Goal: Information Seeking & Learning: Learn about a topic

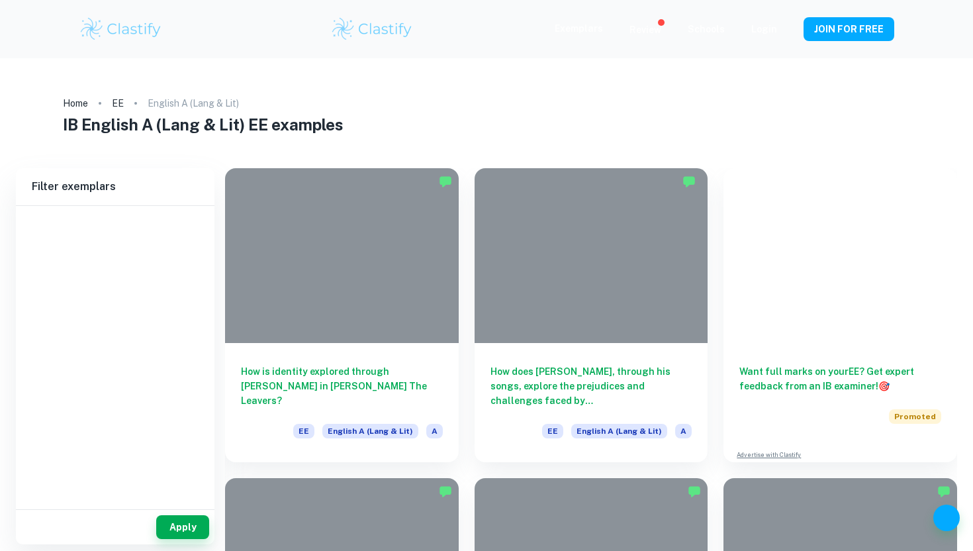
type input "English A (Lang & Lit)"
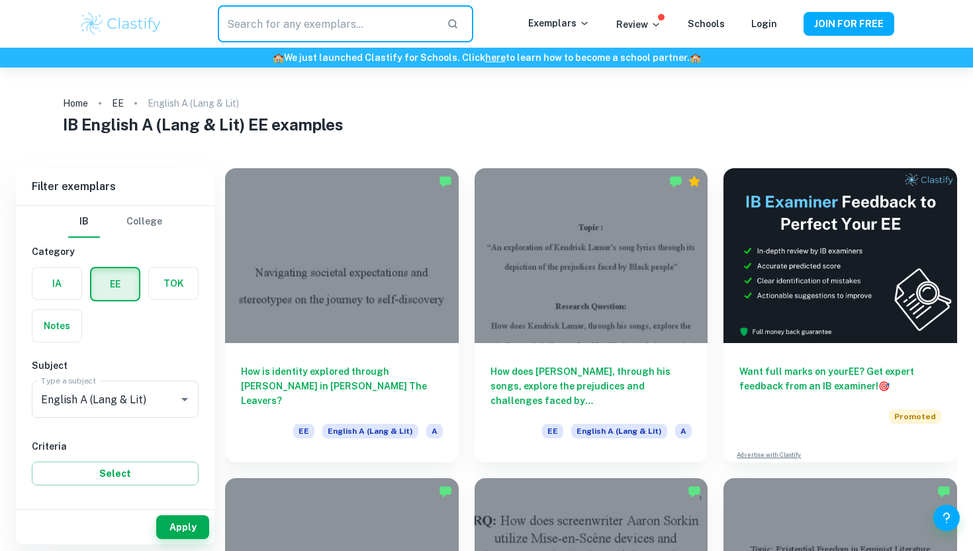
click at [264, 32] on input "text" at bounding box center [327, 23] width 219 height 37
type input "history IA"
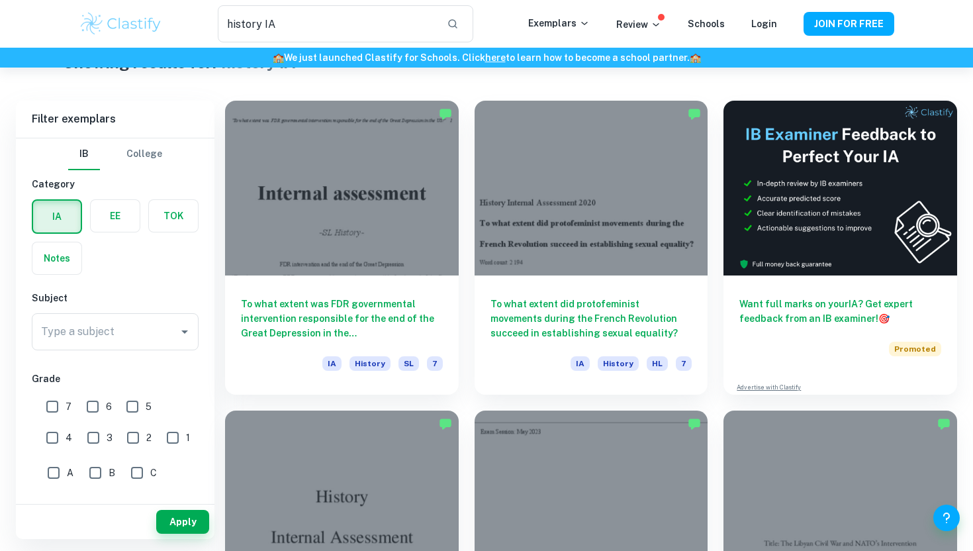
scroll to position [44, 0]
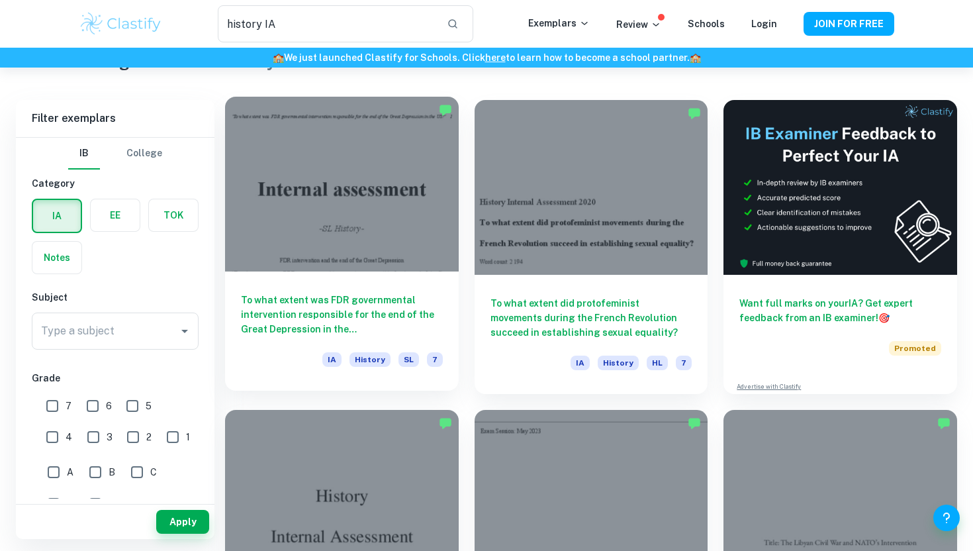
click at [377, 265] on div at bounding box center [342, 184] width 234 height 175
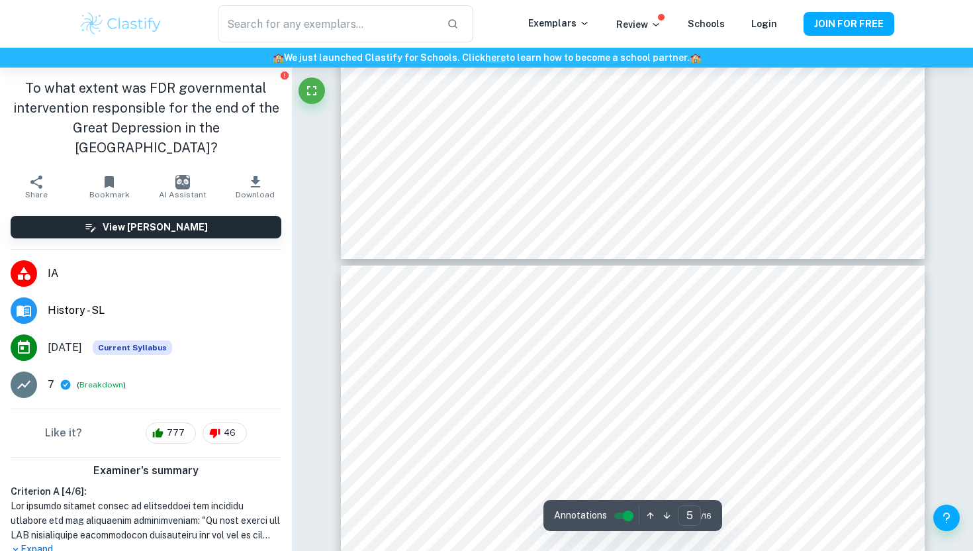
type input "6"
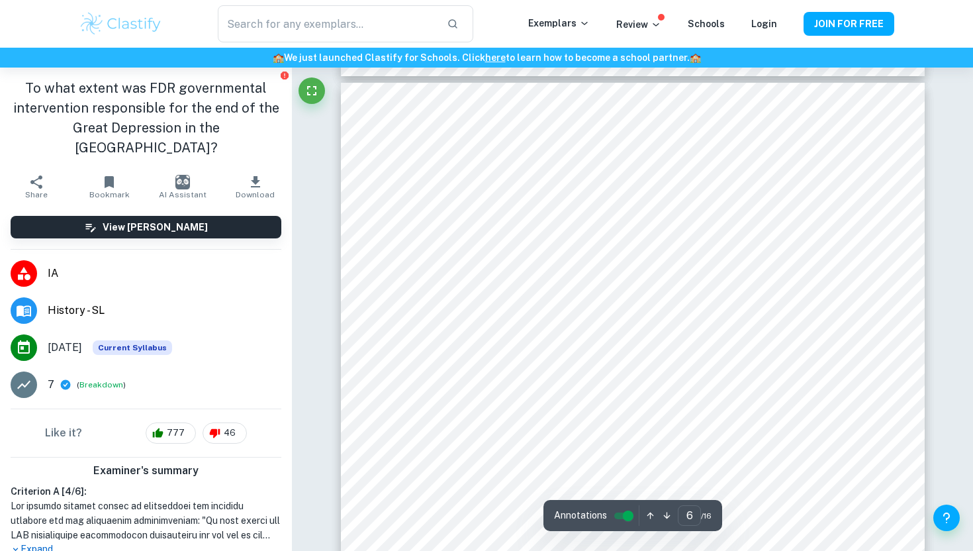
scroll to position [3996, 0]
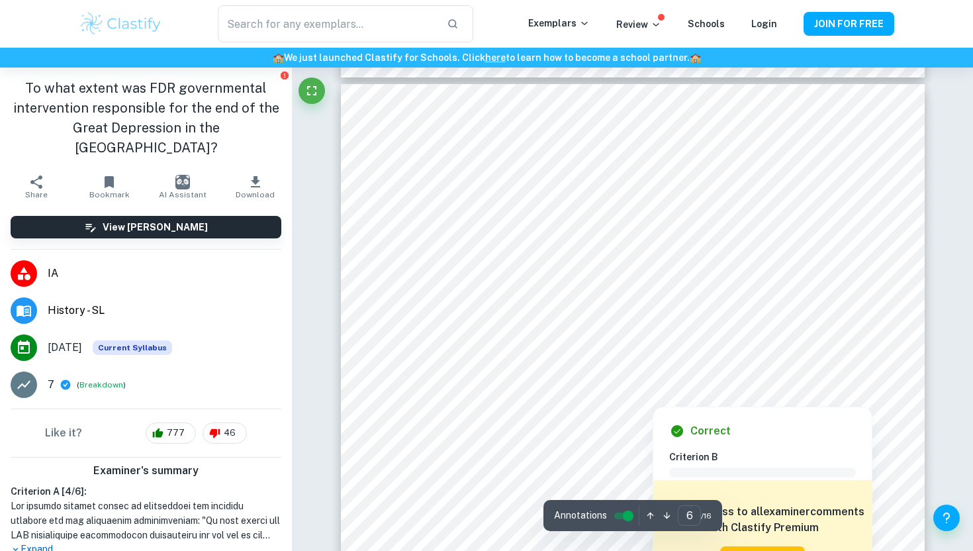
click at [666, 395] on div at bounding box center [652, 397] width 134 height 13
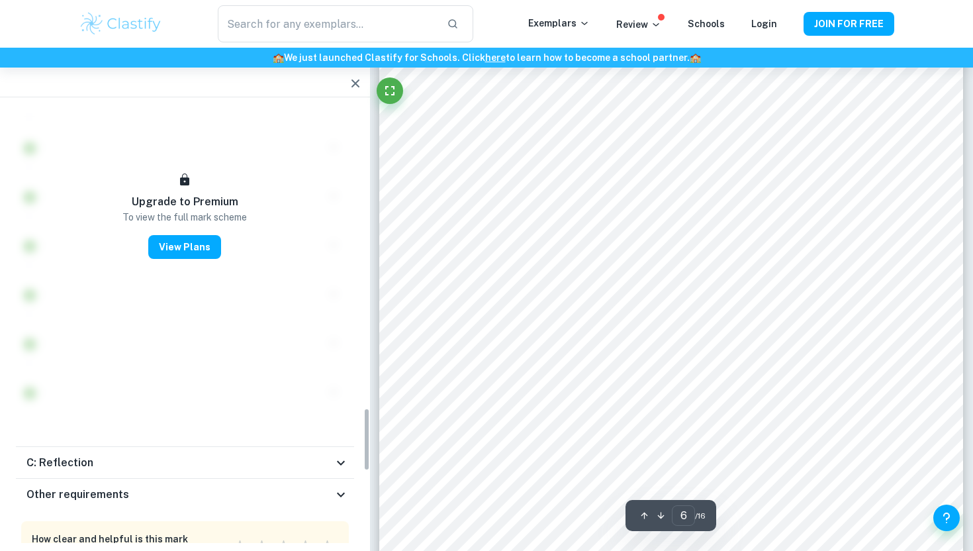
scroll to position [2095, 0]
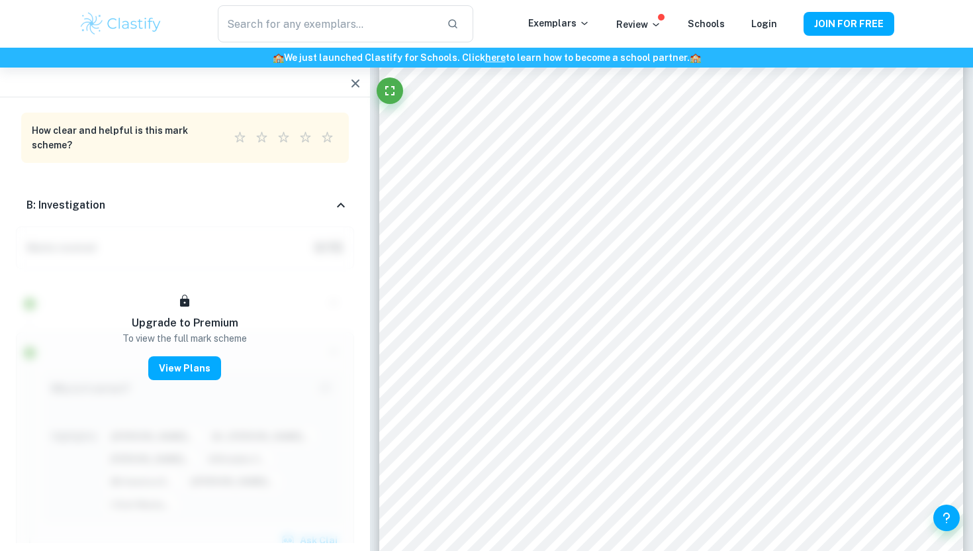
type input "history IA"
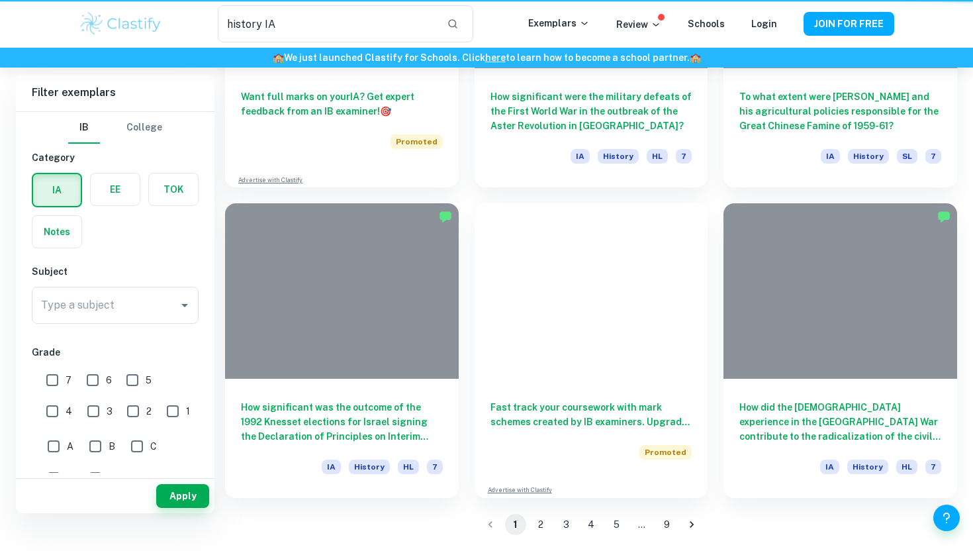
scroll to position [44, 0]
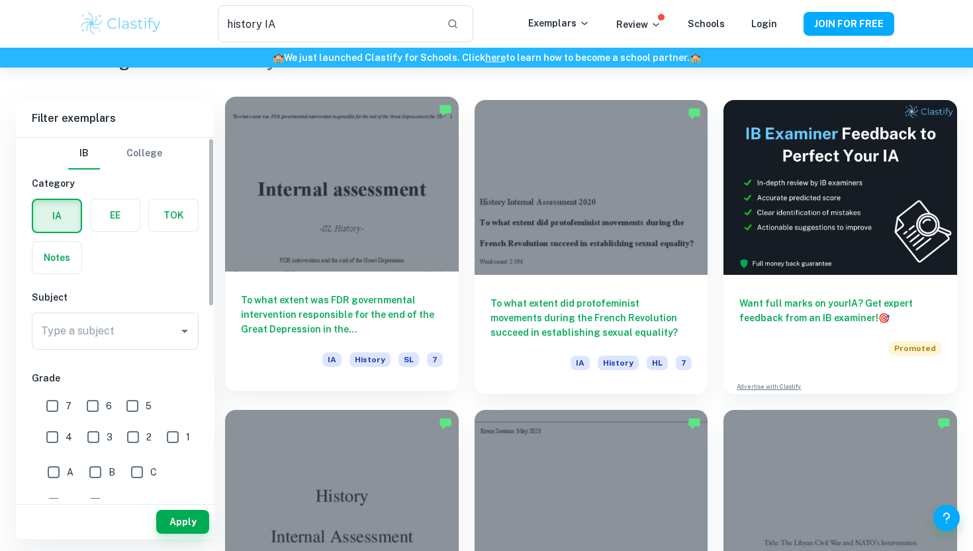
click at [301, 164] on div at bounding box center [342, 184] width 234 height 175
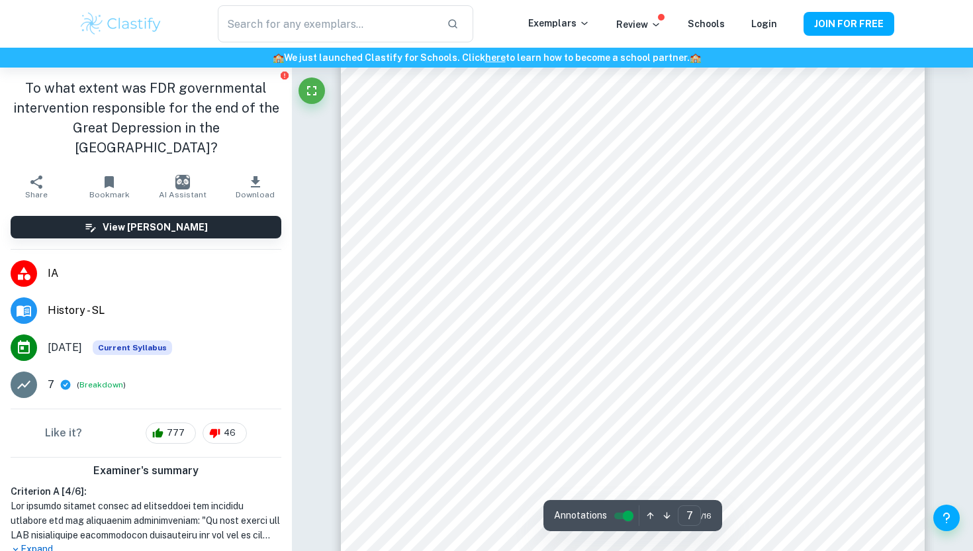
scroll to position [4830, 0]
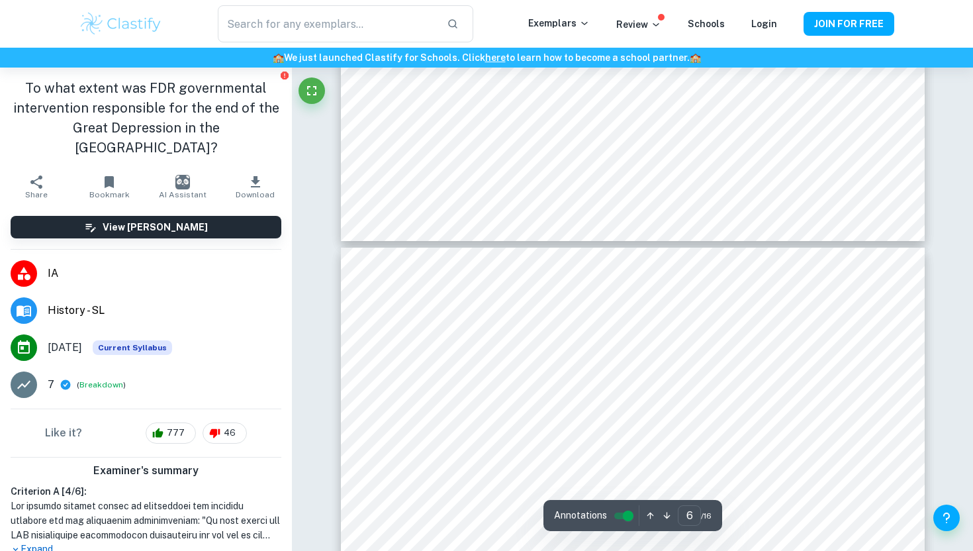
scroll to position [3836, 0]
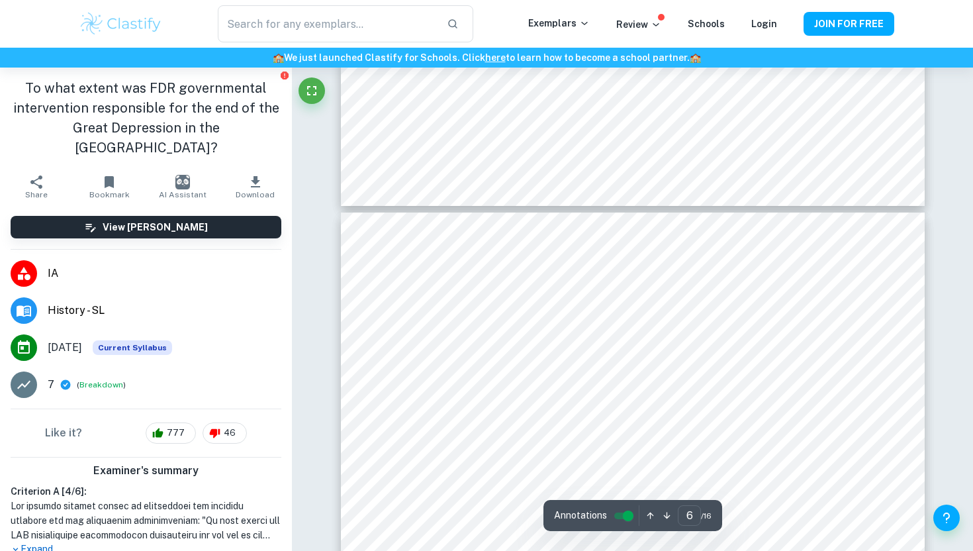
type input "5"
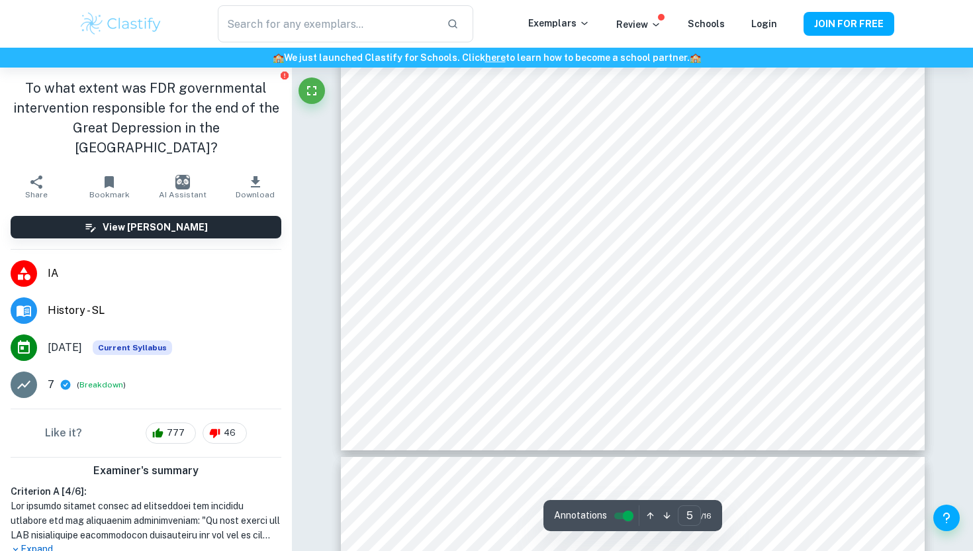
scroll to position [3621, 0]
